Goal: Task Accomplishment & Management: Manage account settings

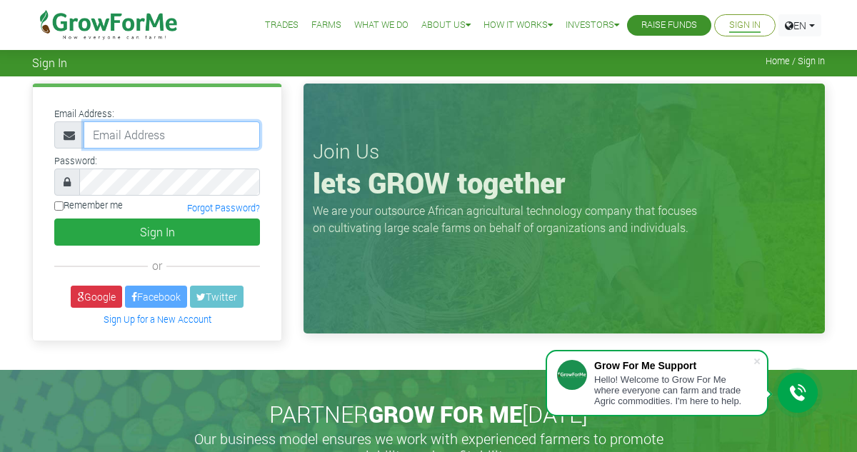
type input "[PERSON_NAME][EMAIL_ADDRESS][PERSON_NAME][DOMAIN_NAME]"
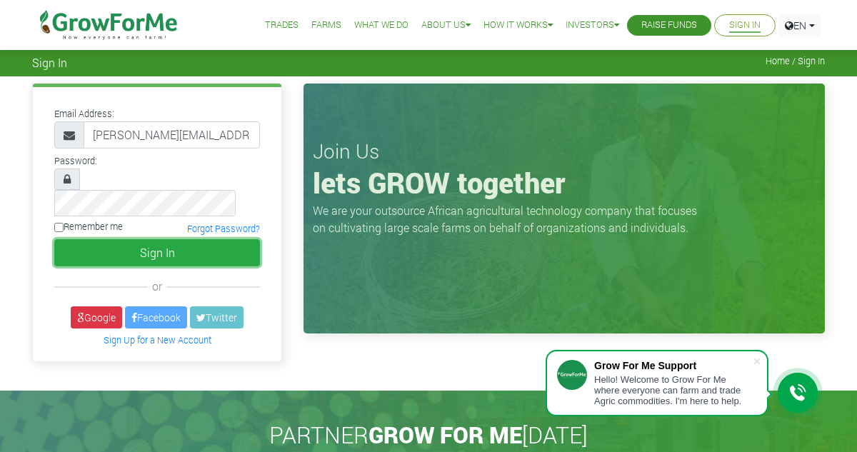
click at [163, 239] on button "Sign In" at bounding box center [157, 252] width 206 height 27
click at [156, 239] on button "Sign In" at bounding box center [157, 252] width 206 height 27
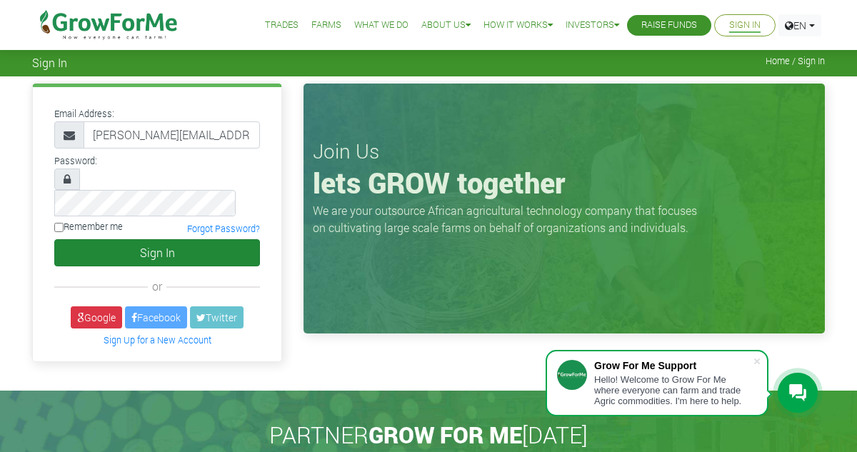
click at [152, 239] on button "Sign In" at bounding box center [157, 252] width 206 height 27
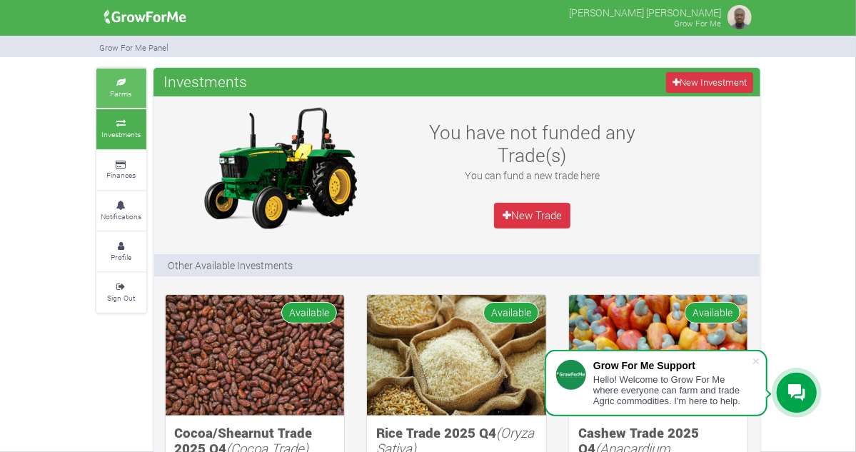
click at [111, 89] on small "Farms" at bounding box center [121, 94] width 21 height 10
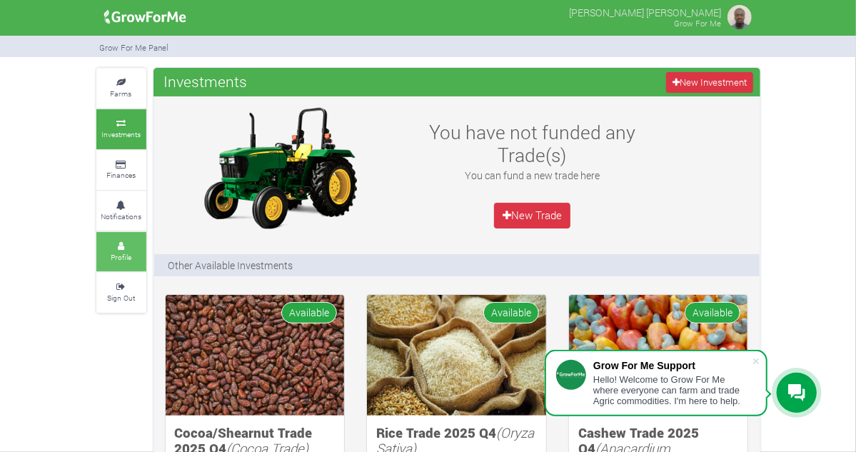
click at [96, 247] on link "Profile" at bounding box center [121, 251] width 50 height 39
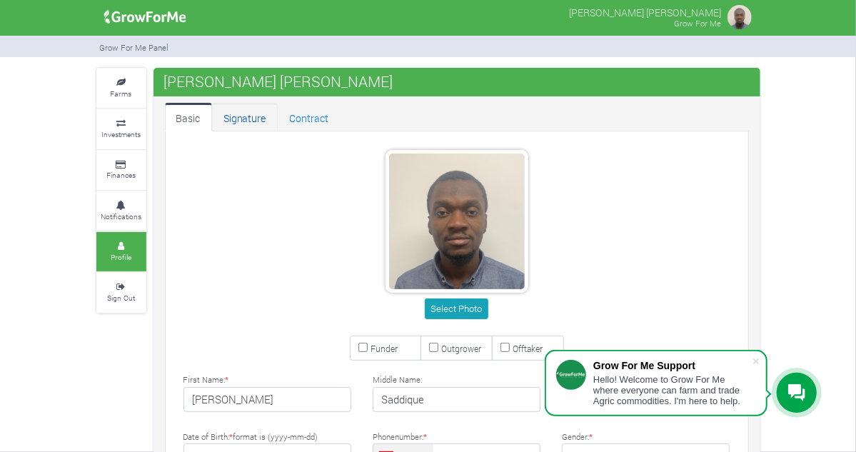
click at [212, 119] on link "Signature" at bounding box center [245, 117] width 66 height 29
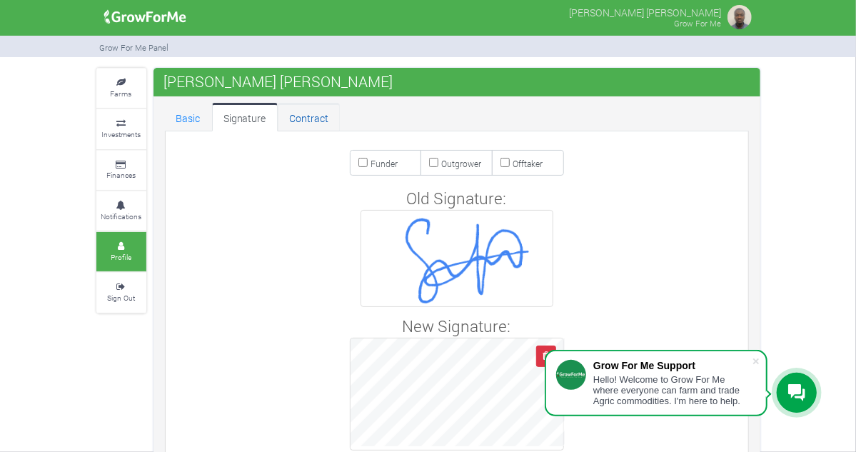
click at [278, 119] on link "Contract" at bounding box center [309, 117] width 62 height 29
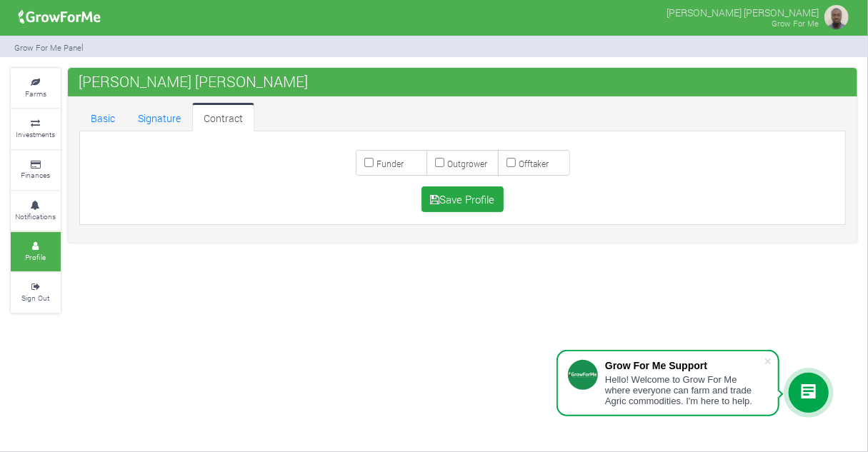
click at [371, 162] on input "Funder" at bounding box center [368, 162] width 9 height 9
checkbox input "true"
click at [464, 194] on button "Save Profile" at bounding box center [462, 199] width 82 height 26
click at [466, 196] on button "Save Profile" at bounding box center [462, 199] width 82 height 26
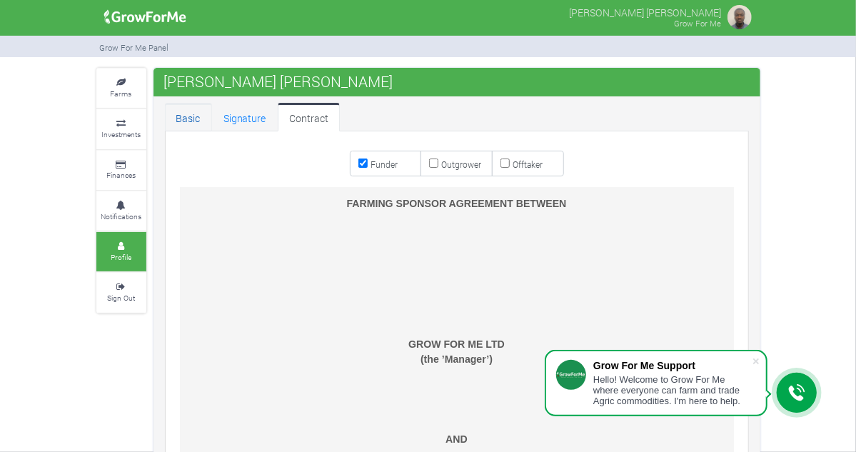
click at [165, 112] on link "Basic" at bounding box center [188, 117] width 47 height 29
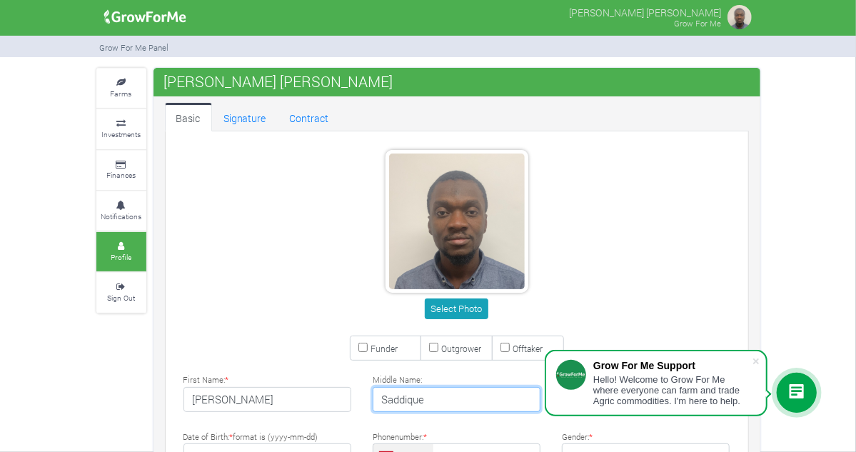
click at [433, 394] on input "Saddique" at bounding box center [457, 400] width 168 height 26
type input "S"
click at [709, 279] on div "Select Photo" at bounding box center [457, 237] width 590 height 174
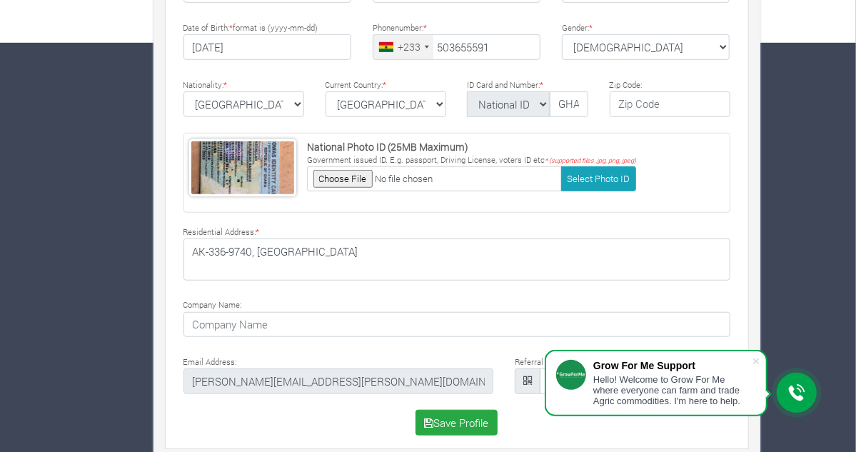
scroll to position [418, 0]
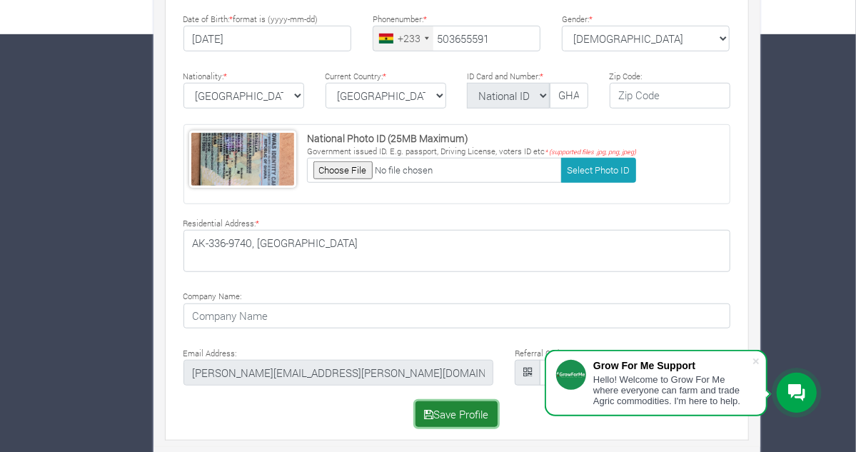
click at [459, 406] on button "Save Profile" at bounding box center [457, 414] width 82 height 26
click at [440, 408] on button "Save Profile" at bounding box center [457, 414] width 82 height 26
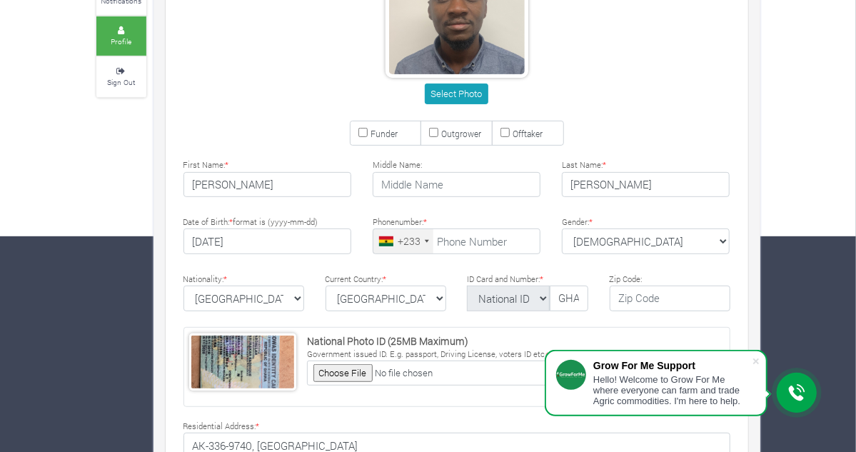
scroll to position [222, 0]
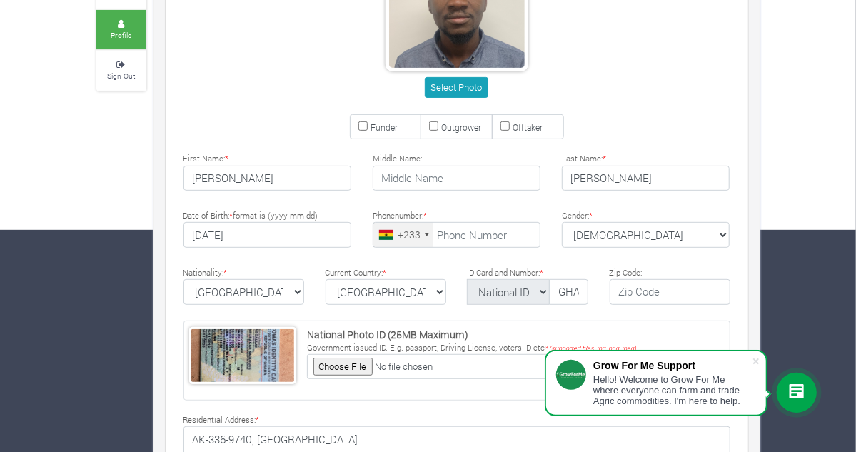
click at [434, 124] on input "Outgrower" at bounding box center [433, 125] width 9 height 9
checkbox input "true"
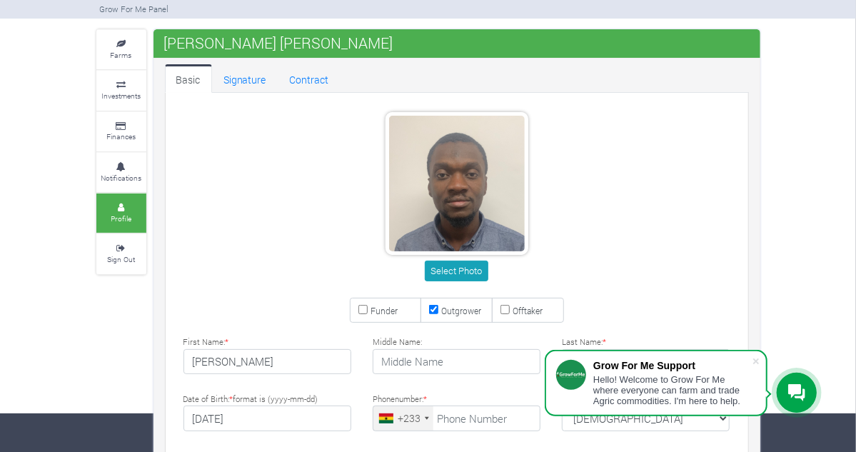
scroll to position [36, 0]
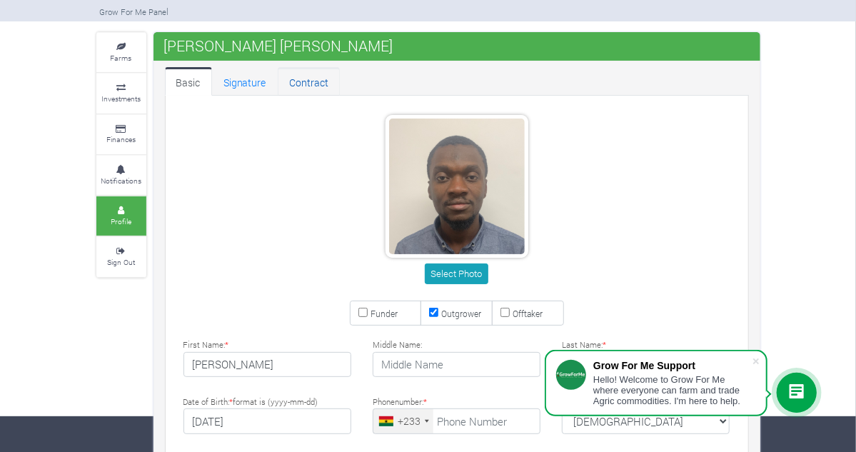
click at [278, 76] on link "Contract" at bounding box center [309, 81] width 62 height 29
click at [278, 83] on link "Contract" at bounding box center [309, 81] width 62 height 29
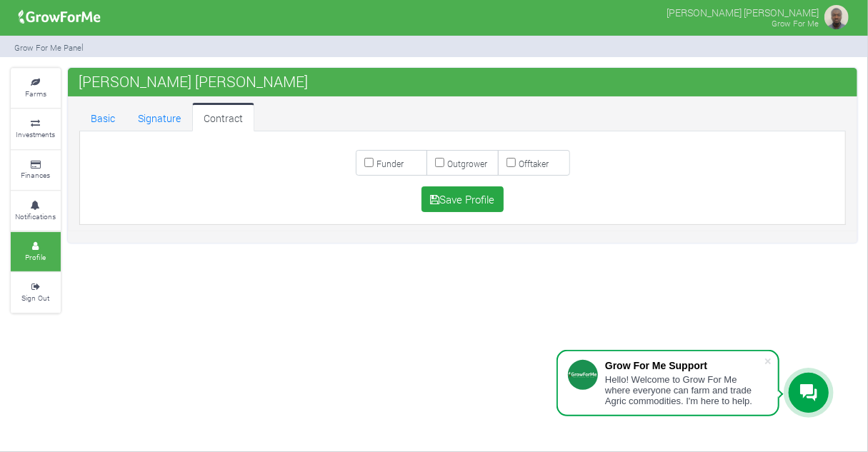
click at [436, 158] on input "Outgrower" at bounding box center [439, 162] width 9 height 9
checkbox input "true"
click at [767, 365] on span at bounding box center [768, 361] width 14 height 14
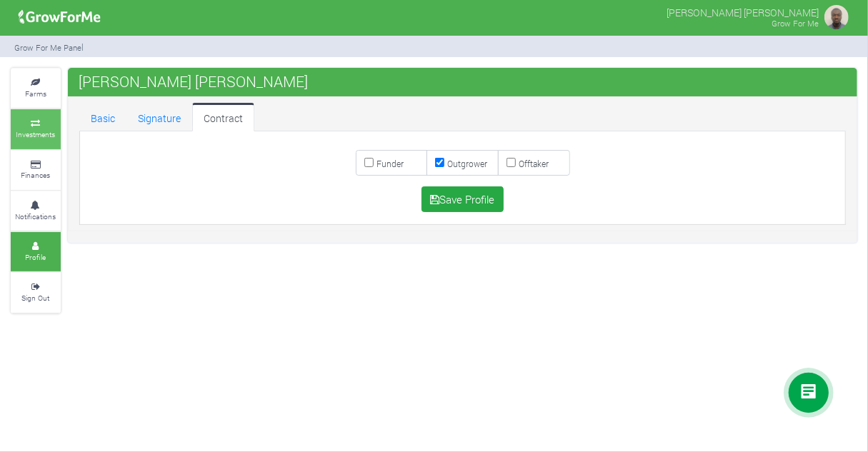
click at [36, 112] on link "Investments" at bounding box center [36, 128] width 50 height 39
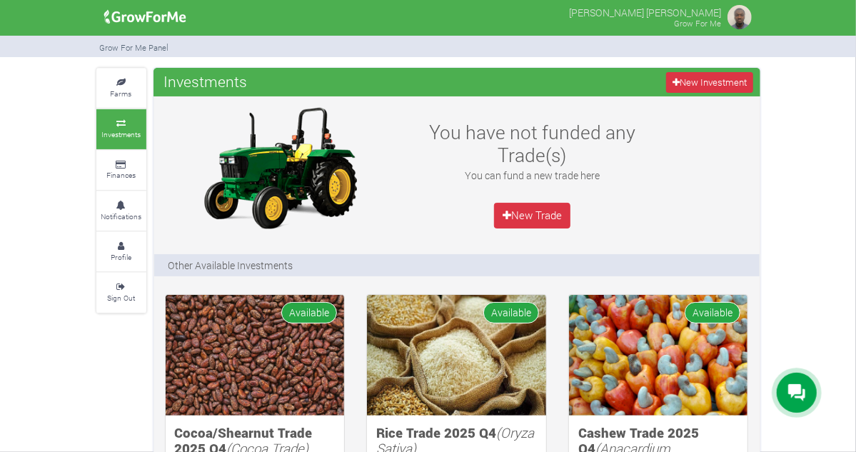
click at [754, 18] on img at bounding box center [740, 17] width 29 height 29
click at [753, 81] on link "New Investment" at bounding box center [709, 82] width 86 height 21
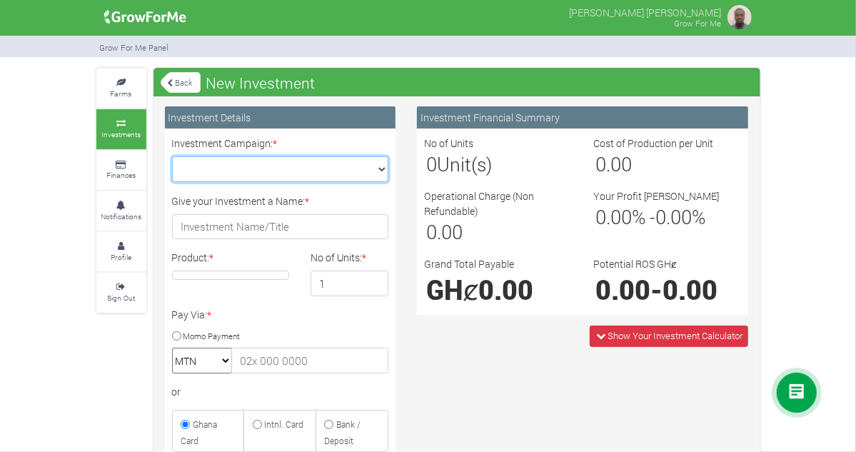
click at [366, 169] on select "Maize Trade 2025 Q4 (Maize Trade :: 01st Oct 2025 - 31st Mar 2026) Cashew Trade…" at bounding box center [280, 169] width 216 height 26
click at [373, 38] on div "Grow For Me Panel" at bounding box center [429, 47] width 686 height 22
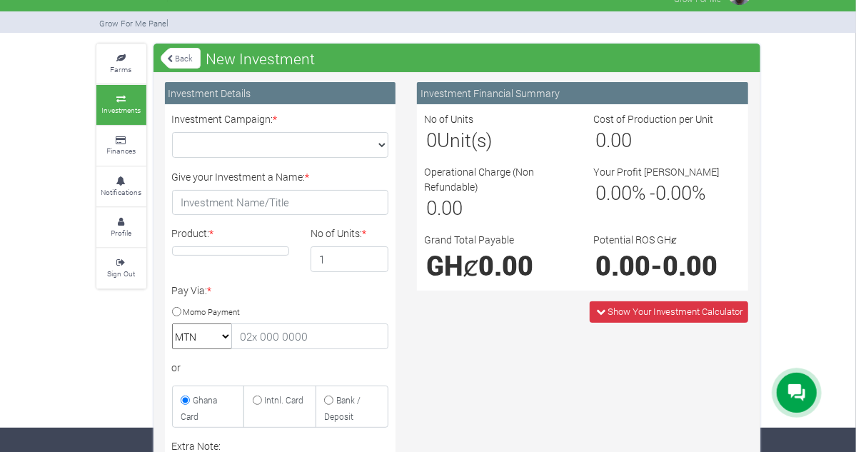
scroll to position [17, 0]
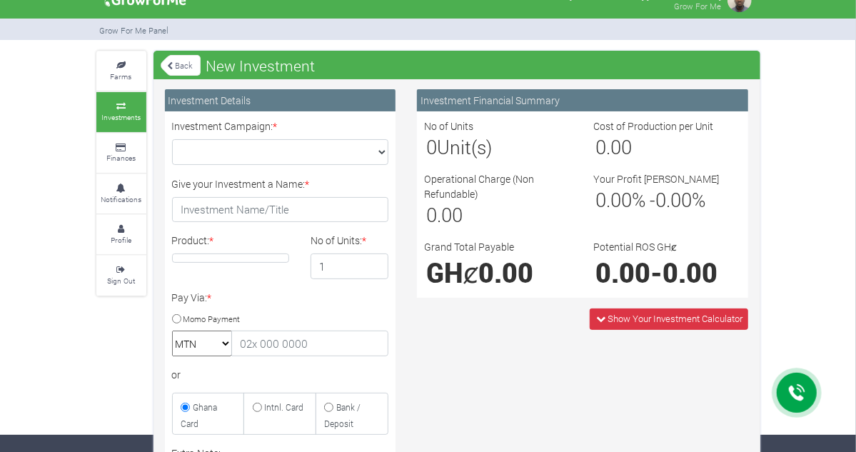
click at [168, 62] on icon at bounding box center [171, 66] width 6 height 8
